Goal: Transaction & Acquisition: Purchase product/service

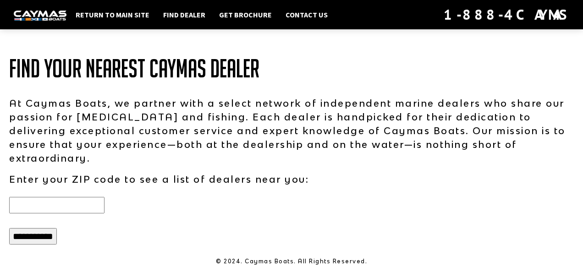
click at [24, 197] on input "text" at bounding box center [56, 205] width 95 height 17
type input "*****"
click at [9, 228] on input "**********" at bounding box center [33, 236] width 48 height 17
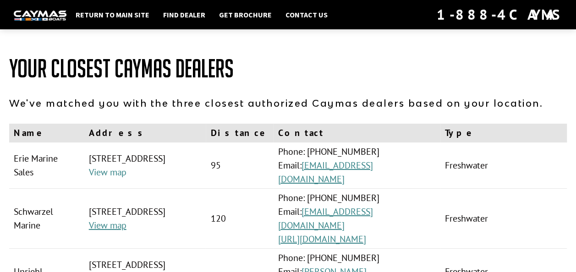
click at [118, 178] on link "View map" at bounding box center [108, 172] width 38 height 12
click at [373, 171] on link "info@eriemarinesales.com" at bounding box center [325, 173] width 95 height 26
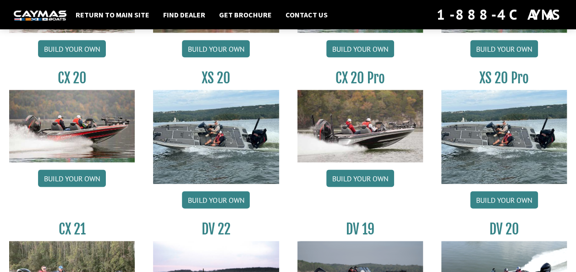
scroll to position [963, 0]
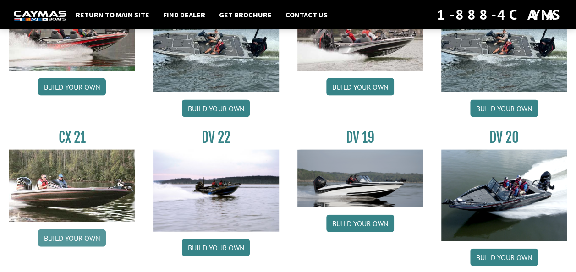
click at [50, 232] on link "Build your own" at bounding box center [72, 238] width 68 height 17
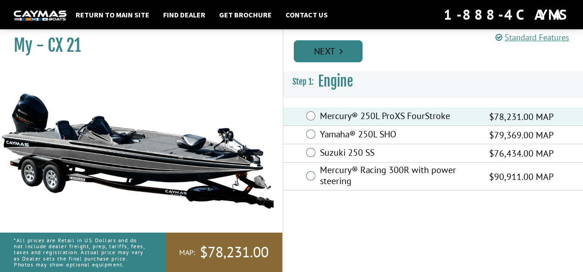
click at [328, 45] on link "Next" at bounding box center [328, 51] width 69 height 22
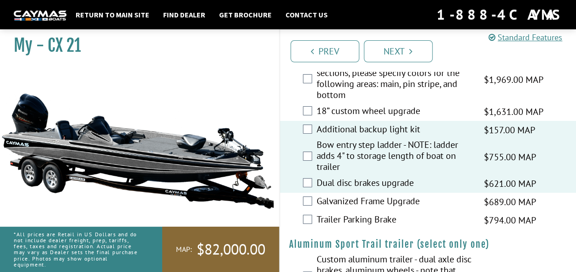
scroll to position [1648, 0]
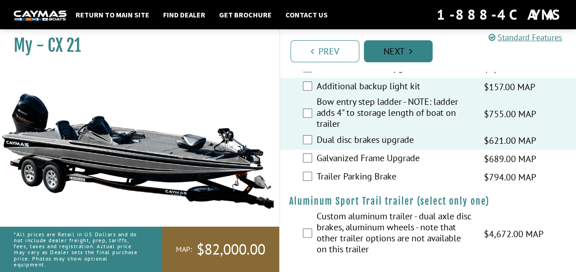
click at [388, 51] on link "Next" at bounding box center [398, 51] width 69 height 22
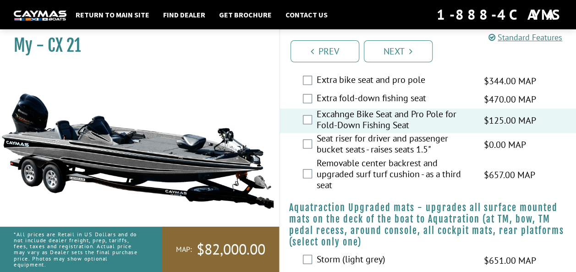
scroll to position [723, 0]
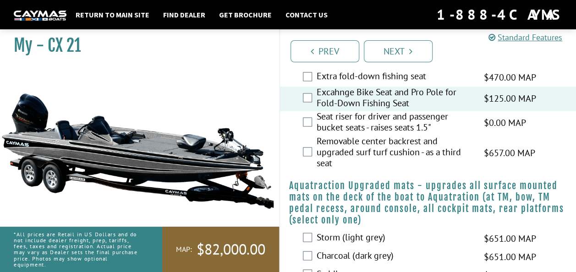
click at [312, 87] on div "Extra fold-down fishing seat $470.00 MAP $555.00 MSRP" at bounding box center [428, 77] width 297 height 18
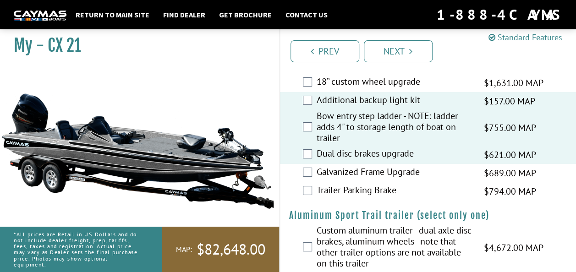
scroll to position [1658, 0]
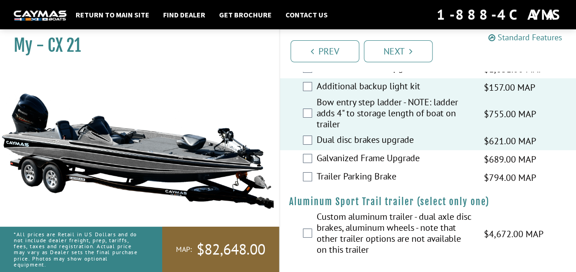
click at [525, 35] on link "Standard Features" at bounding box center [526, 37] width 74 height 11
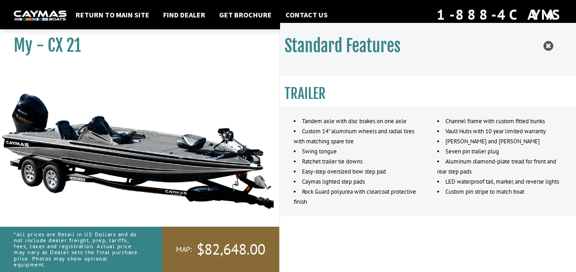
scroll to position [864, 0]
